Goal: Task Accomplishment & Management: Use online tool/utility

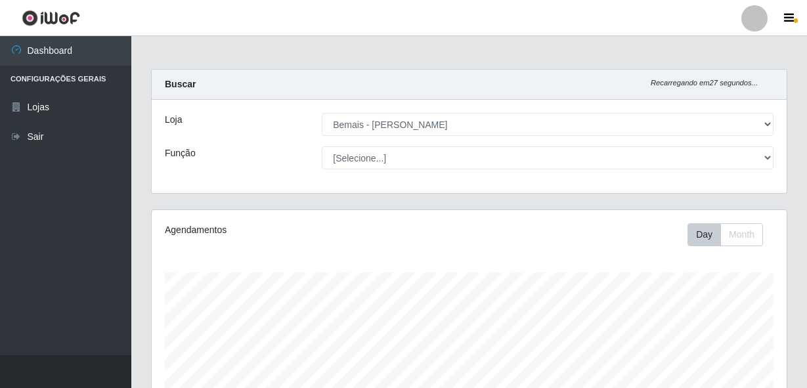
select select "230"
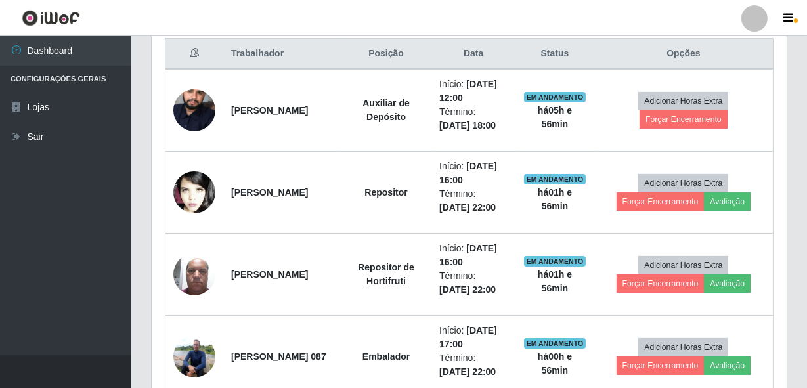
scroll to position [487, 0]
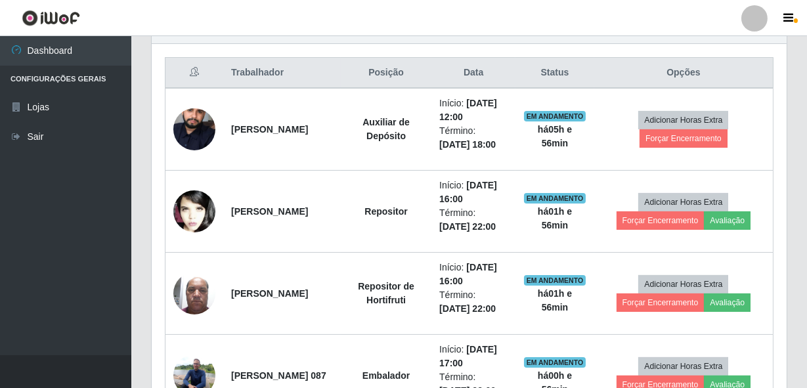
click at [145, 234] on div "Hoje 1 dia 3 dias 1 Semana Não encerrados Trabalhador Posição Data Status Opçõe…" at bounding box center [469, 393] width 656 height 763
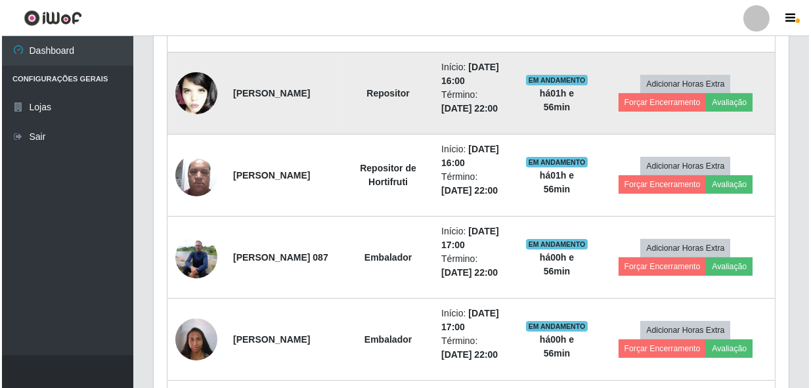
scroll to position [607, 0]
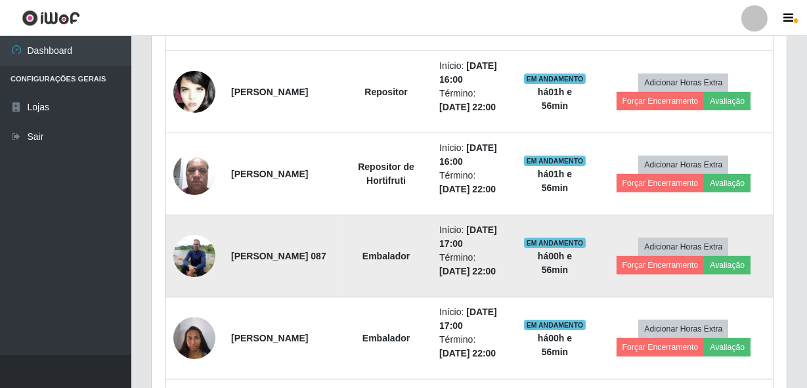
click at [175, 248] on img at bounding box center [194, 256] width 42 height 56
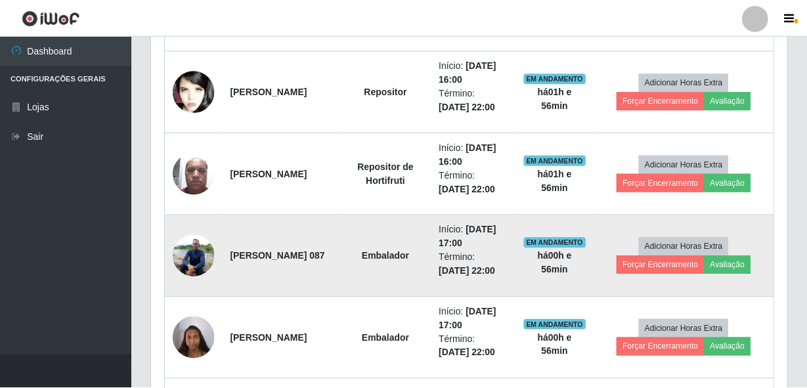
scroll to position [272, 629]
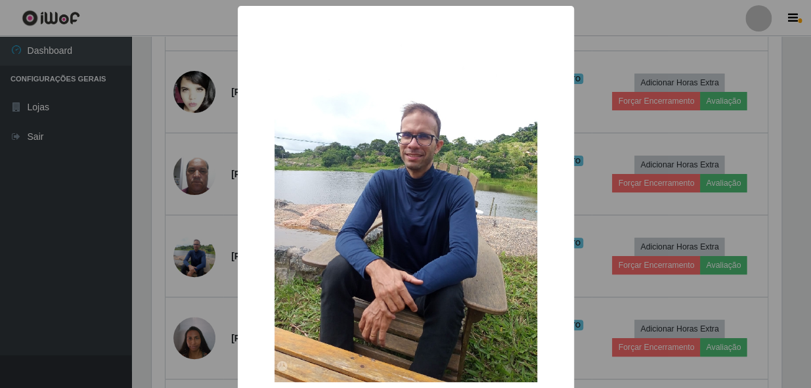
click at [175, 248] on div "× OK Cancel" at bounding box center [405, 194] width 811 height 388
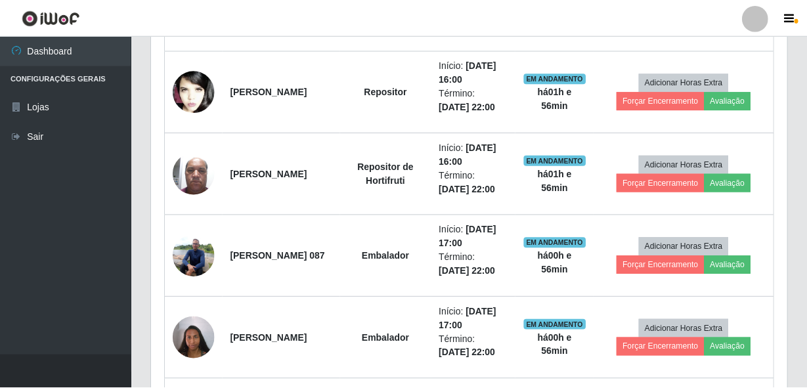
scroll to position [272, 635]
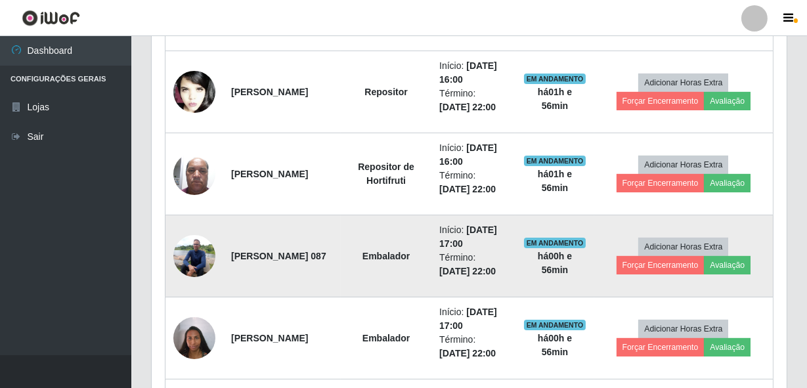
click at [196, 238] on img at bounding box center [194, 256] width 42 height 56
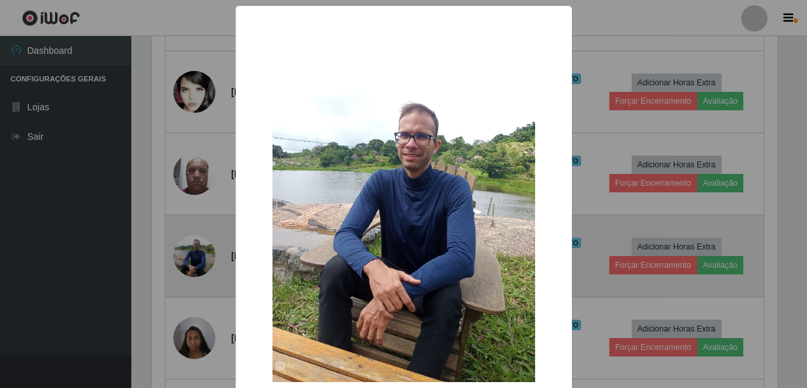
scroll to position [272, 629]
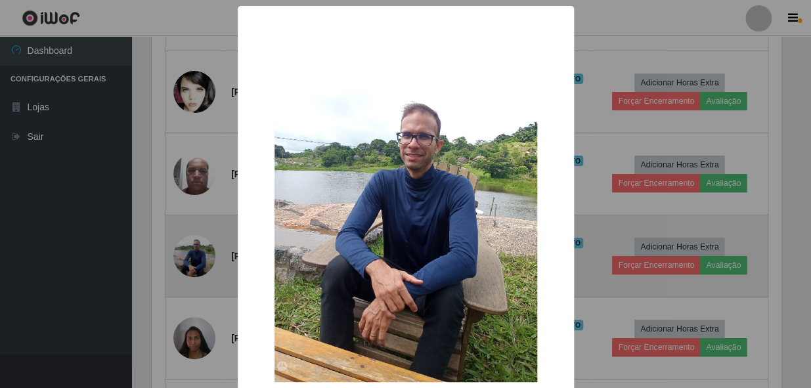
click at [196, 238] on div "× OK Cancel" at bounding box center [405, 194] width 811 height 388
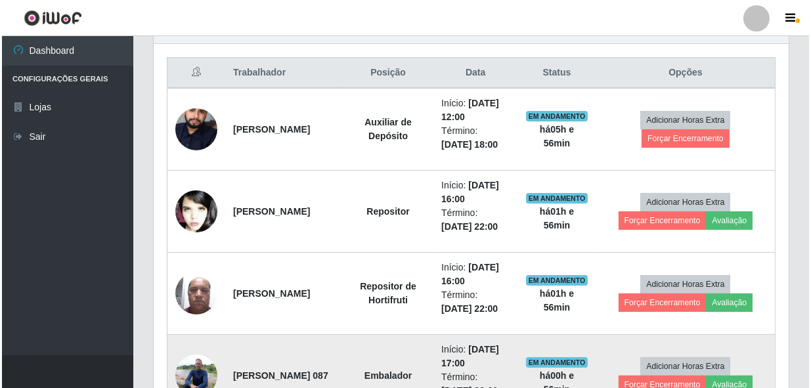
scroll to position [427, 0]
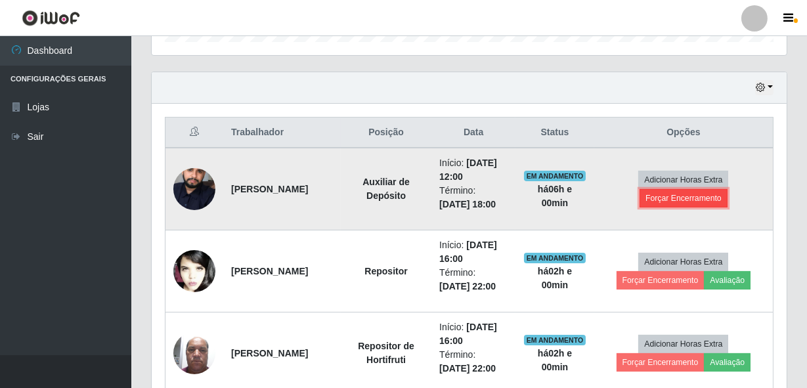
click at [670, 196] on button "Forçar Encerramento" at bounding box center [683, 198] width 88 height 18
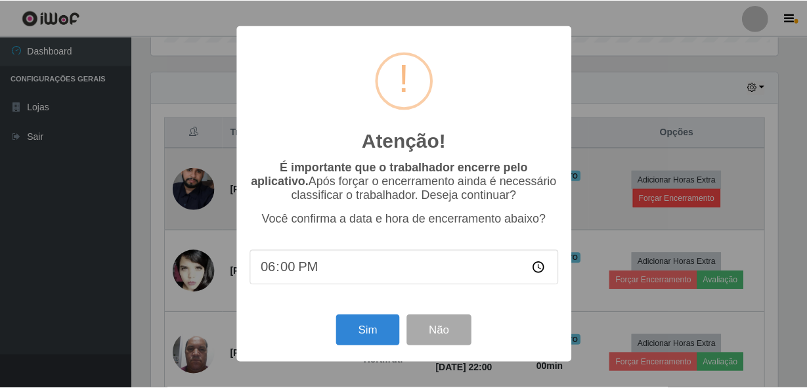
scroll to position [272, 629]
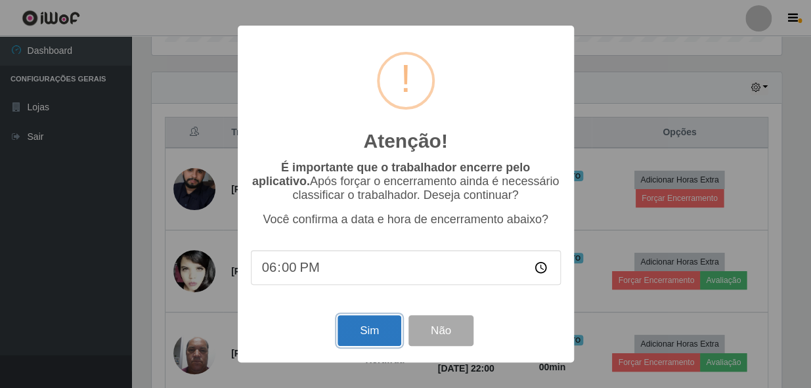
click at [381, 327] on button "Sim" at bounding box center [369, 330] width 64 height 31
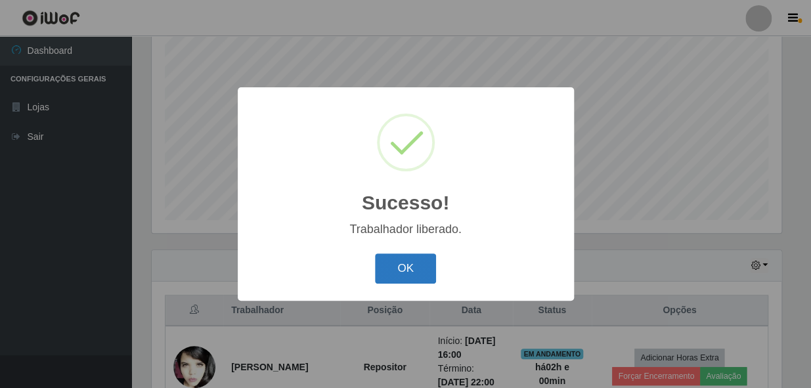
click at [413, 267] on button "OK" at bounding box center [405, 268] width 61 height 31
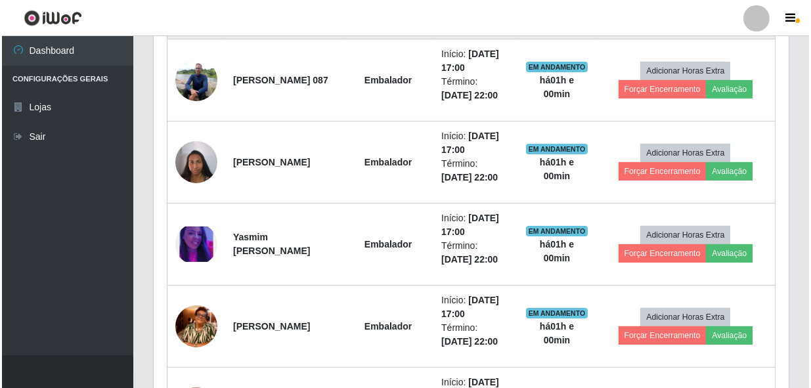
scroll to position [823, 0]
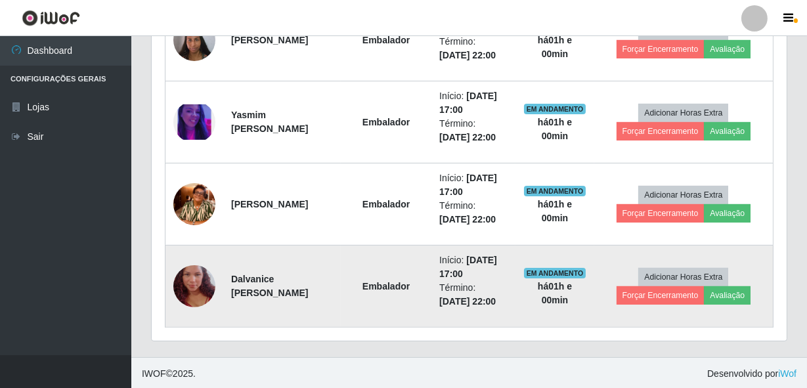
click at [203, 282] on img at bounding box center [194, 286] width 42 height 75
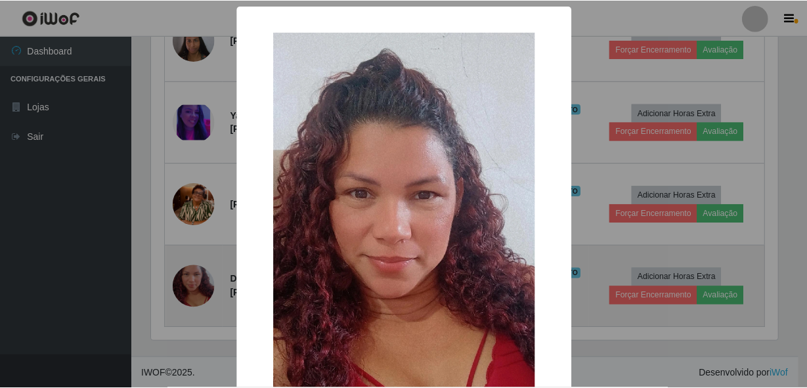
scroll to position [272, 629]
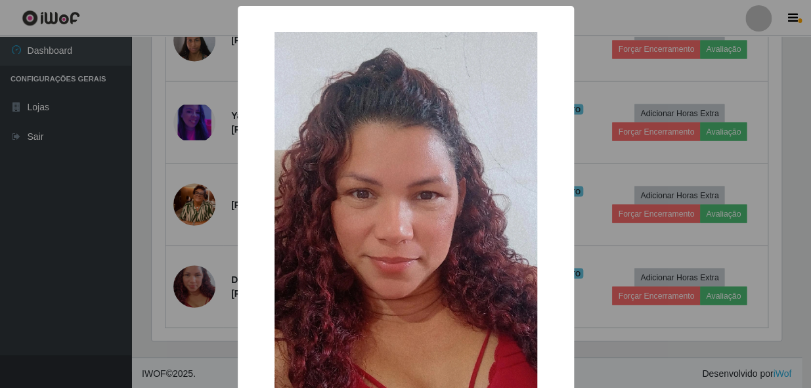
click at [238, 177] on div "× OK Cancel" at bounding box center [406, 291] width 336 height 570
click at [102, 235] on div "× OK Cancel" at bounding box center [405, 194] width 811 height 388
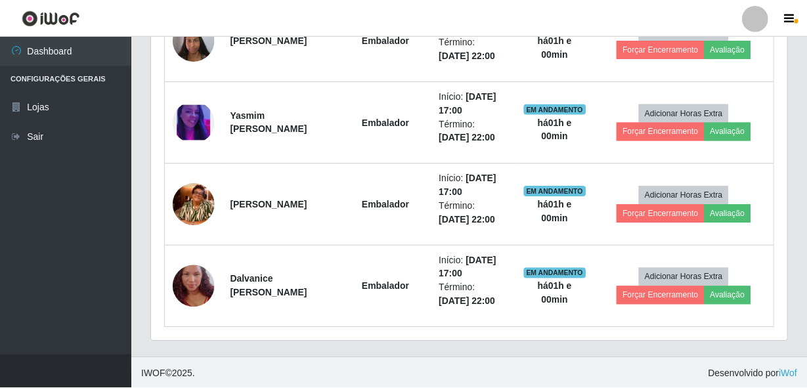
scroll to position [272, 635]
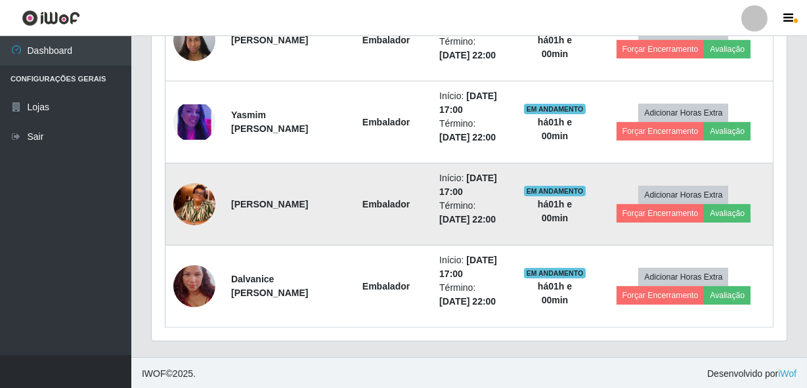
click at [175, 200] on img at bounding box center [194, 204] width 42 height 75
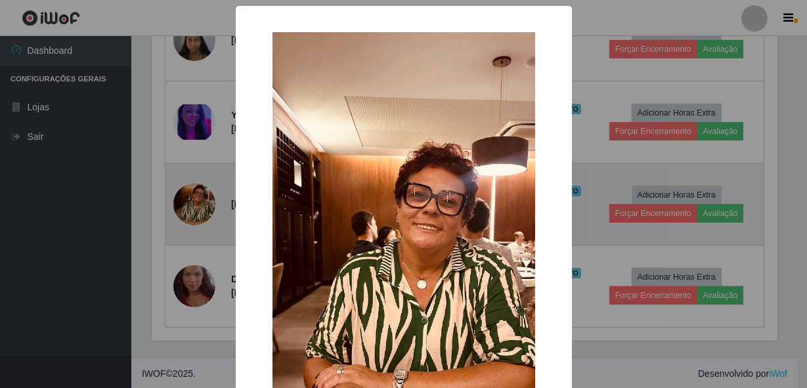
scroll to position [272, 629]
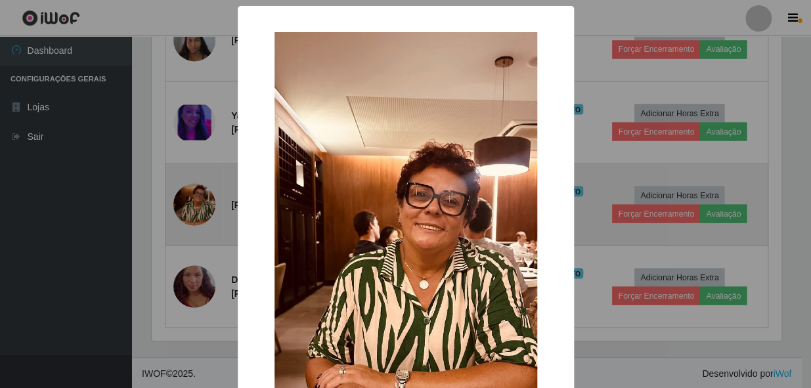
click at [175, 200] on div "× OK Cancel" at bounding box center [405, 194] width 811 height 388
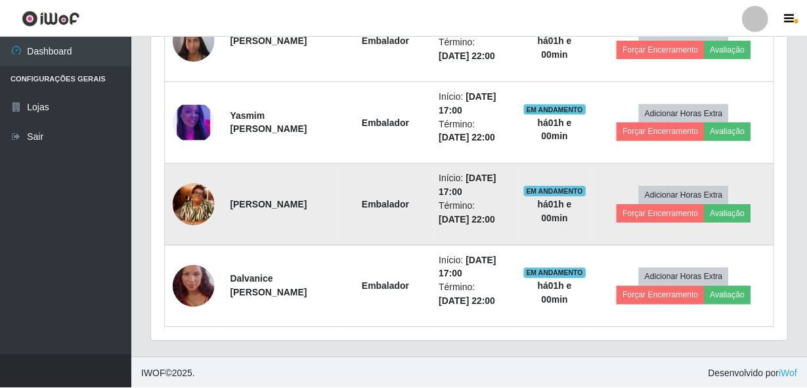
scroll to position [272, 635]
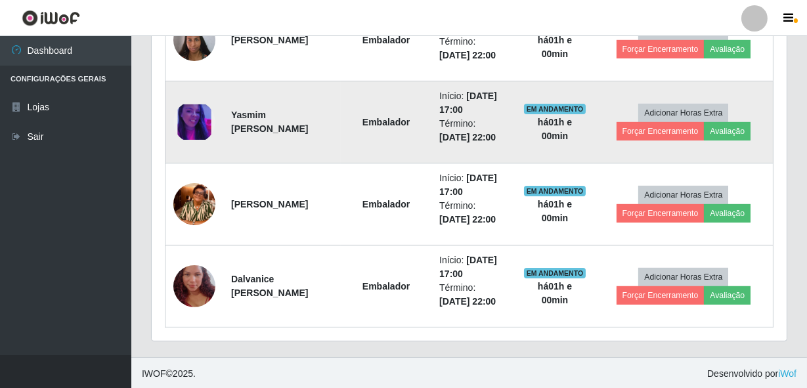
click at [203, 123] on img at bounding box center [194, 122] width 42 height 36
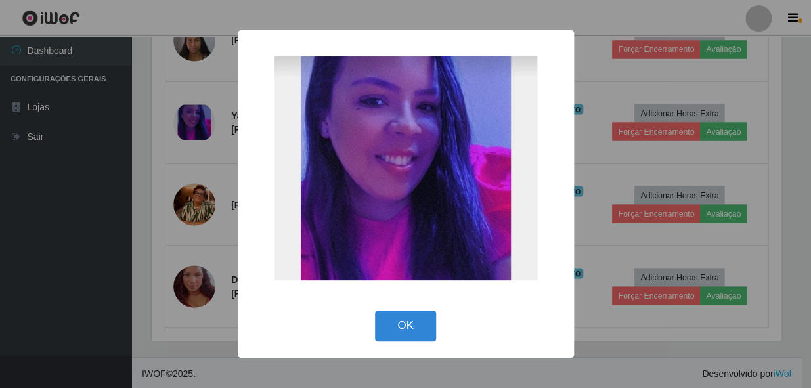
click at [166, 154] on div "× OK Cancel" at bounding box center [405, 194] width 811 height 388
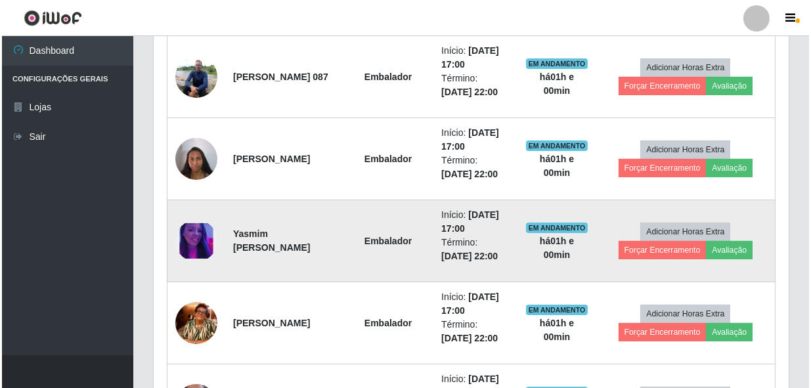
scroll to position [703, 0]
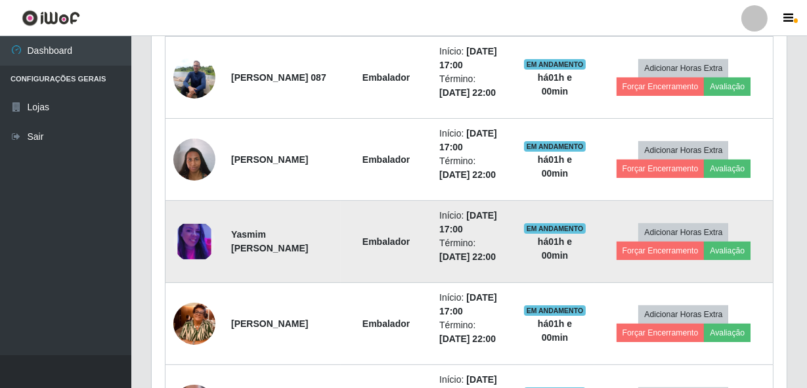
click at [165, 154] on td at bounding box center [194, 160] width 58 height 82
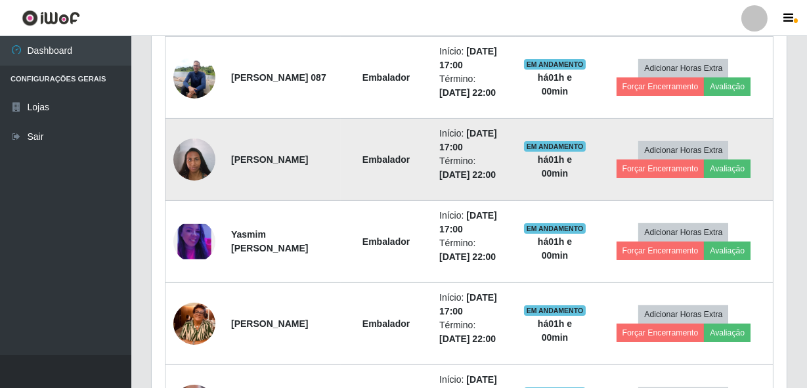
click at [179, 155] on img at bounding box center [194, 159] width 42 height 56
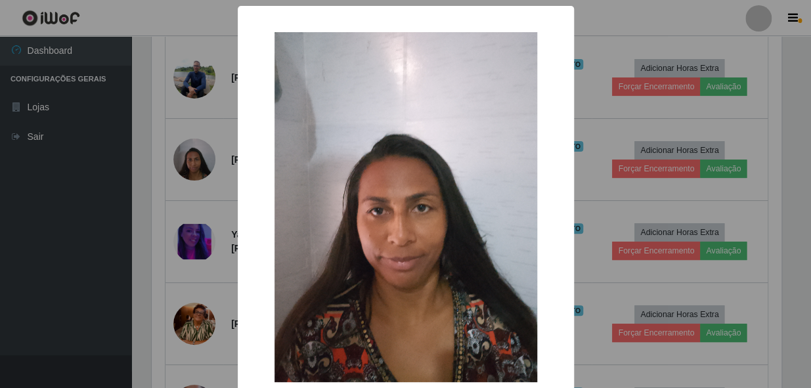
click at [190, 163] on div "× OK Cancel" at bounding box center [405, 194] width 811 height 388
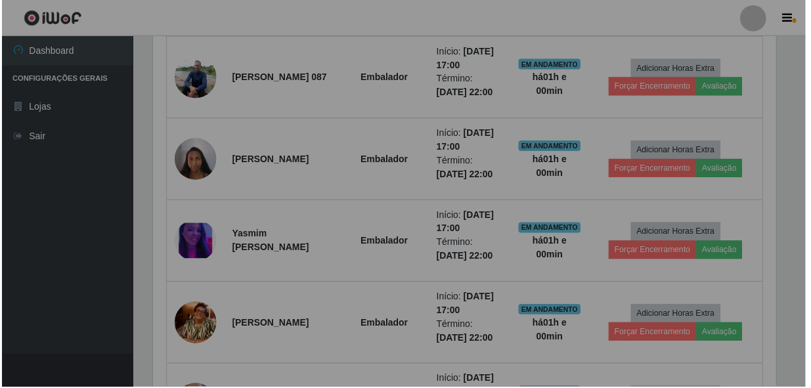
scroll to position [272, 635]
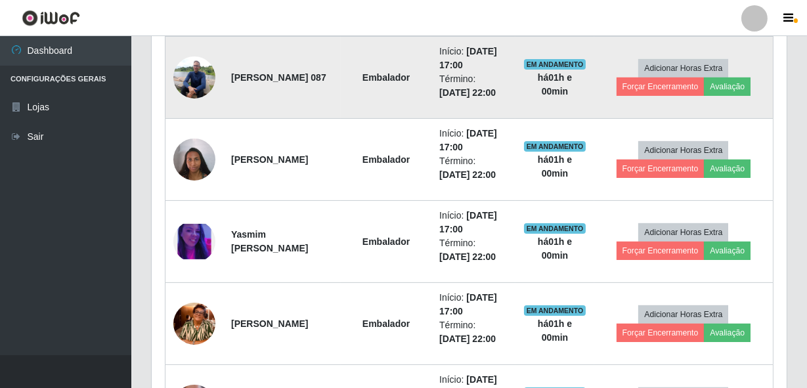
click at [214, 81] on img at bounding box center [194, 77] width 42 height 56
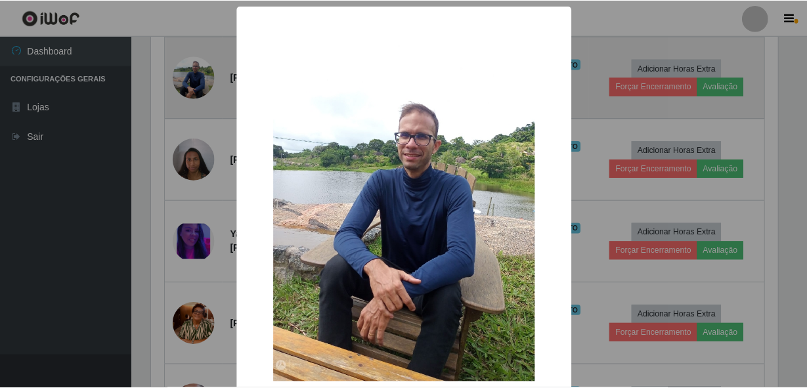
scroll to position [0, 0]
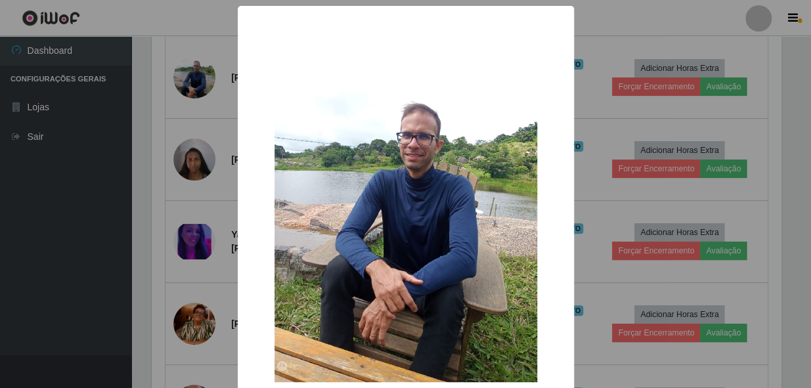
click at [205, 92] on div "× OK Cancel" at bounding box center [405, 194] width 811 height 388
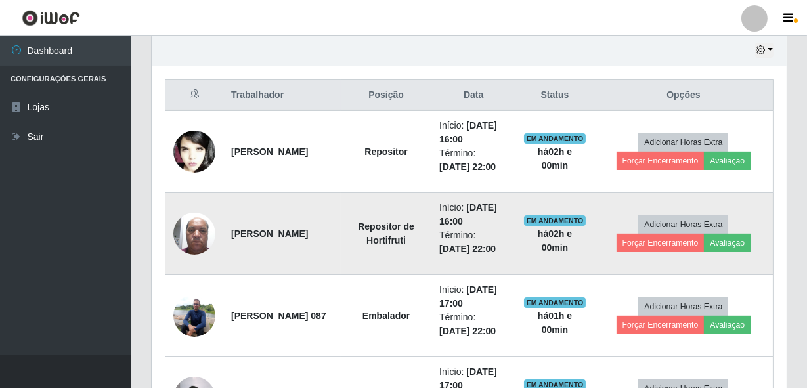
click at [191, 237] on img at bounding box center [194, 233] width 42 height 56
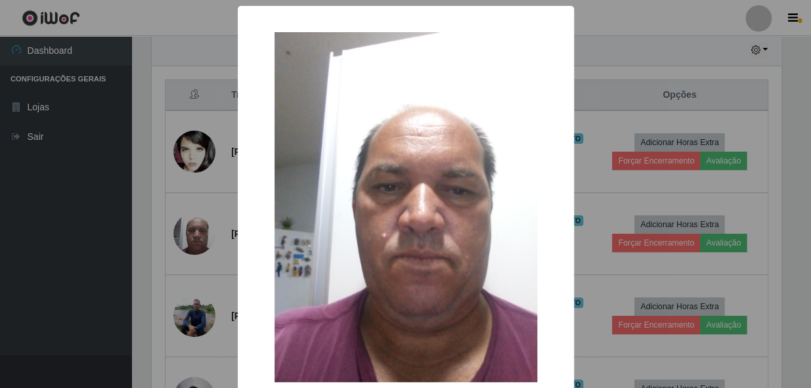
click at [175, 200] on div "× OK Cancel" at bounding box center [405, 194] width 811 height 388
